Goal: Navigation & Orientation: Find specific page/section

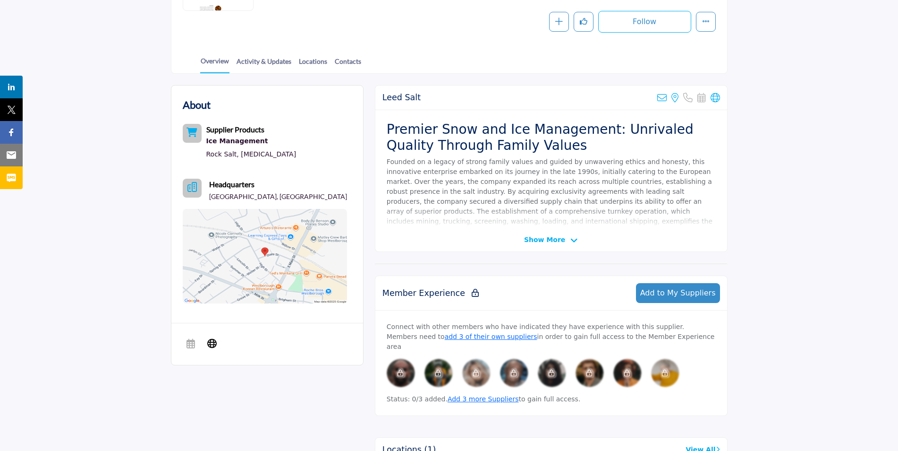
scroll to position [168, 0]
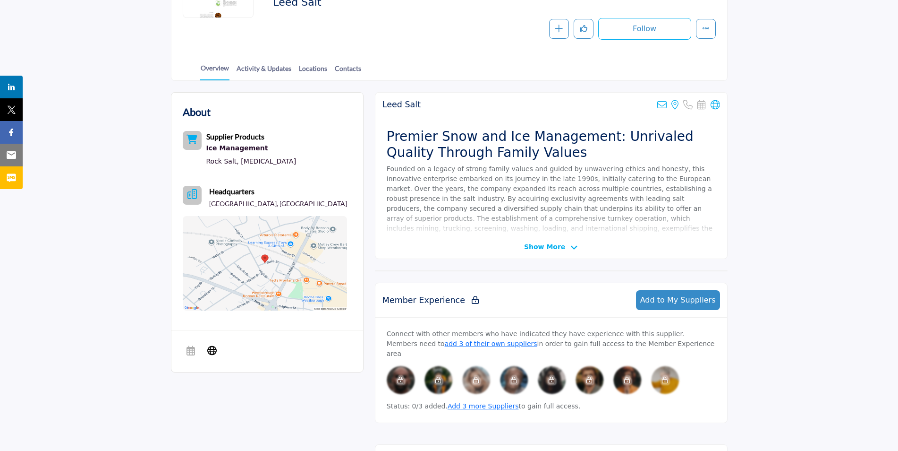
click at [552, 249] on span "Show More" at bounding box center [544, 247] width 41 height 10
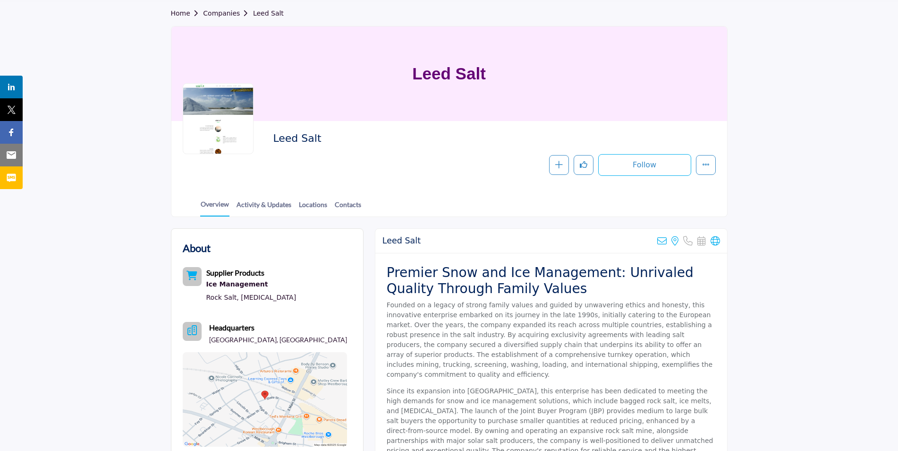
scroll to position [0, 0]
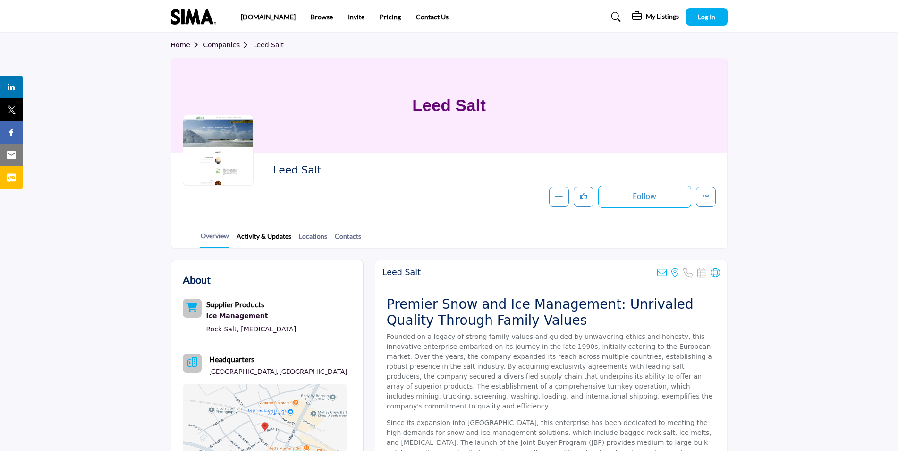
click at [277, 237] on link "Activity & Updates" at bounding box center [264, 239] width 56 height 17
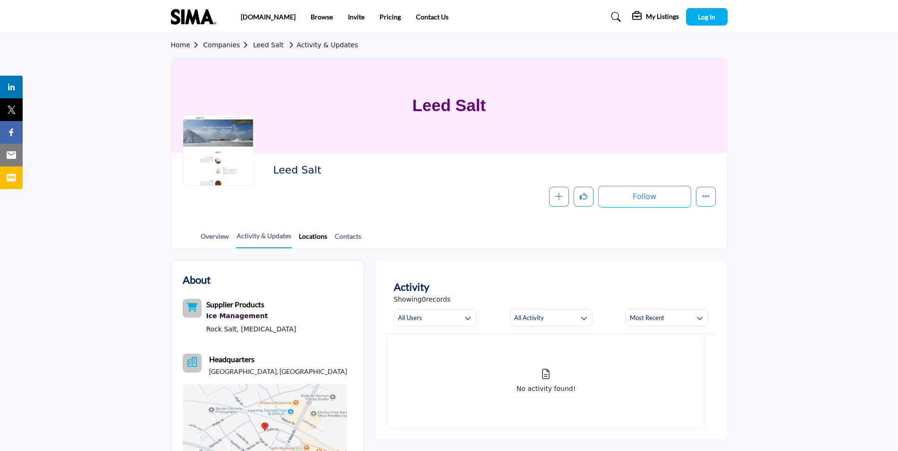
click at [308, 239] on link "Locations" at bounding box center [312, 239] width 29 height 17
